Goal: Task Accomplishment & Management: Complete application form

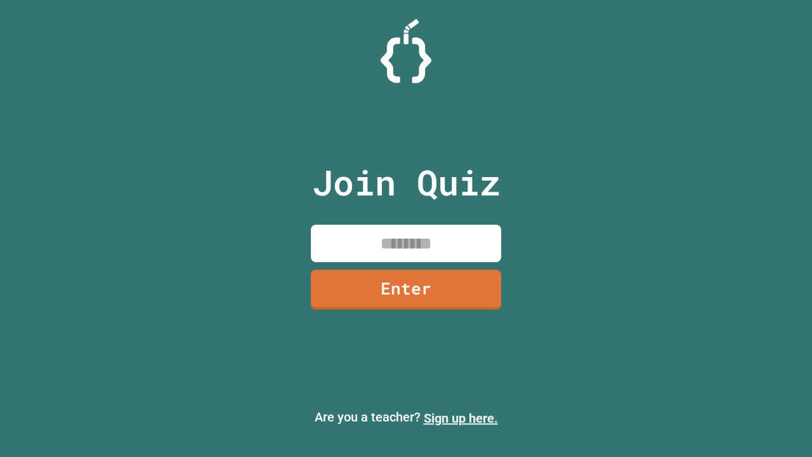
click at [461, 418] on link "Sign up here." at bounding box center [461, 418] width 74 height 15
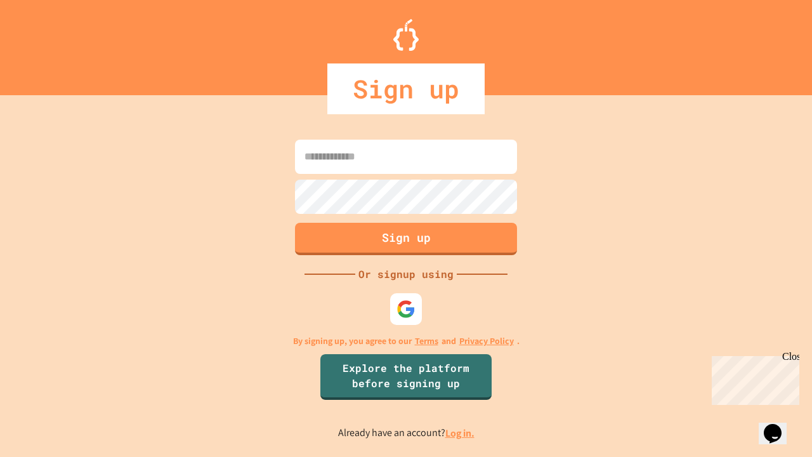
click at [461, 433] on link "Log in." at bounding box center [459, 432] width 29 height 13
